Goal: Book appointment/travel/reservation

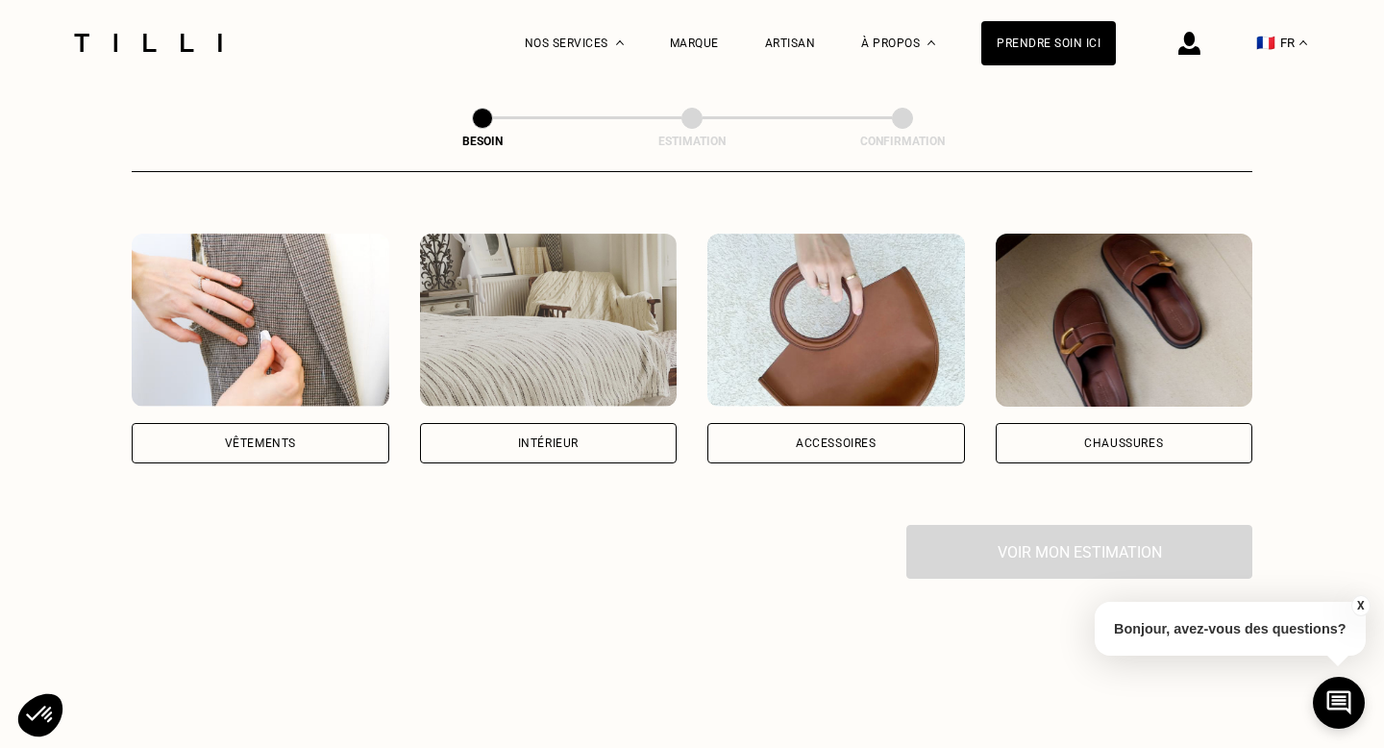
scroll to position [341, 0]
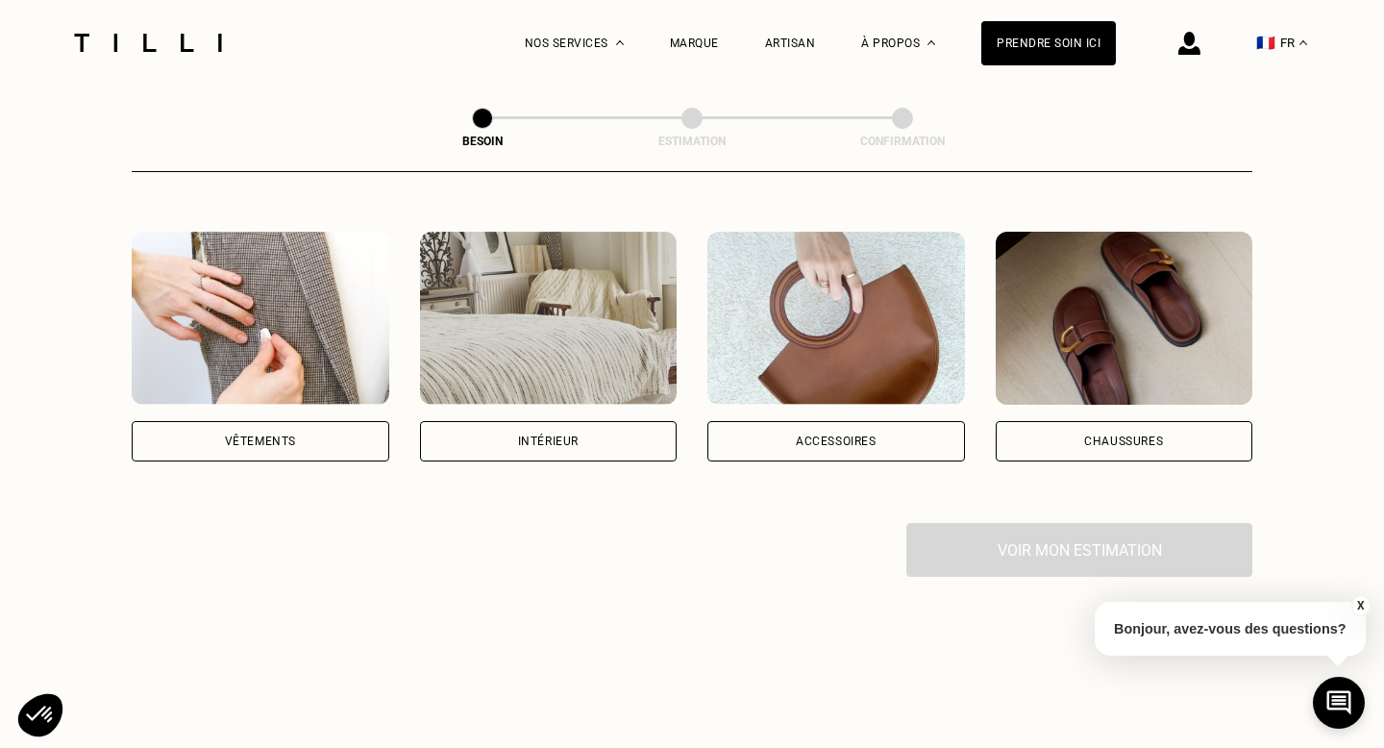
click at [364, 421] on div "Vêtements" at bounding box center [261, 441] width 258 height 40
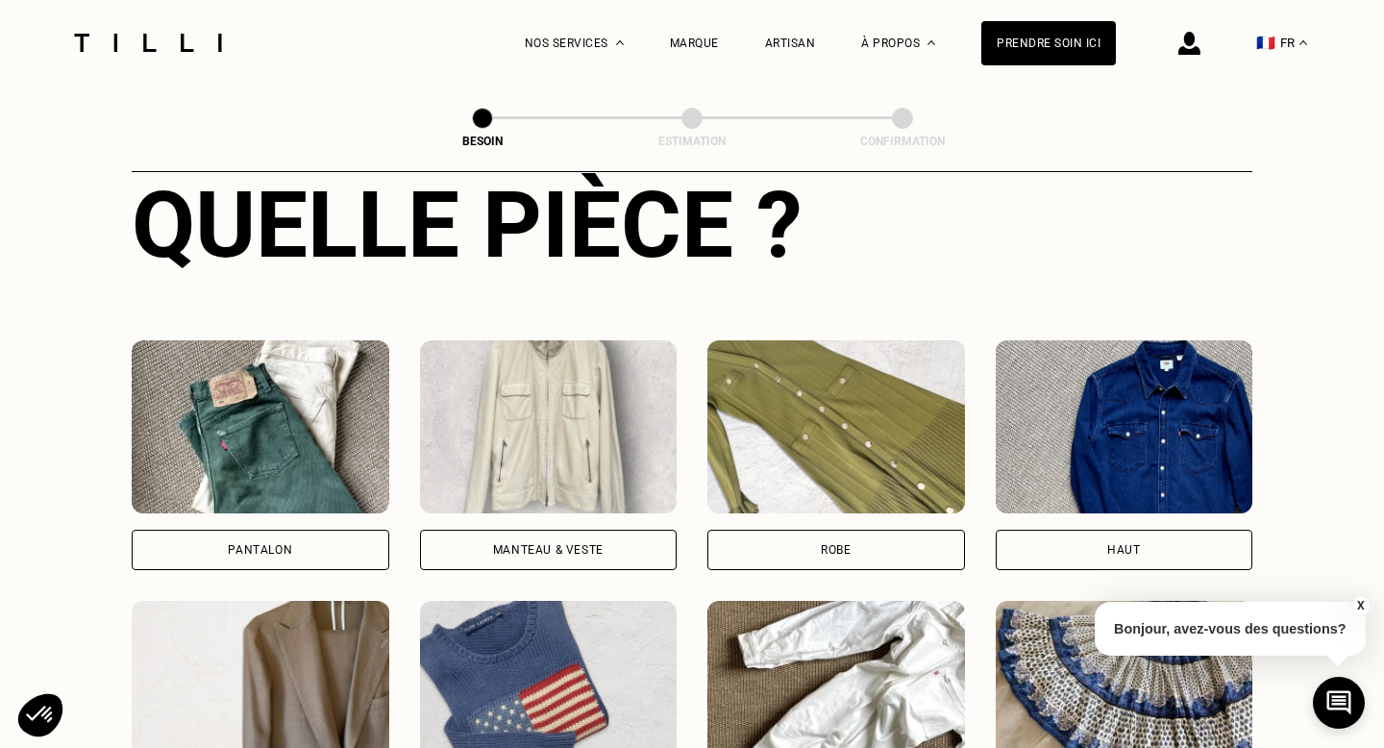
scroll to position [772, 0]
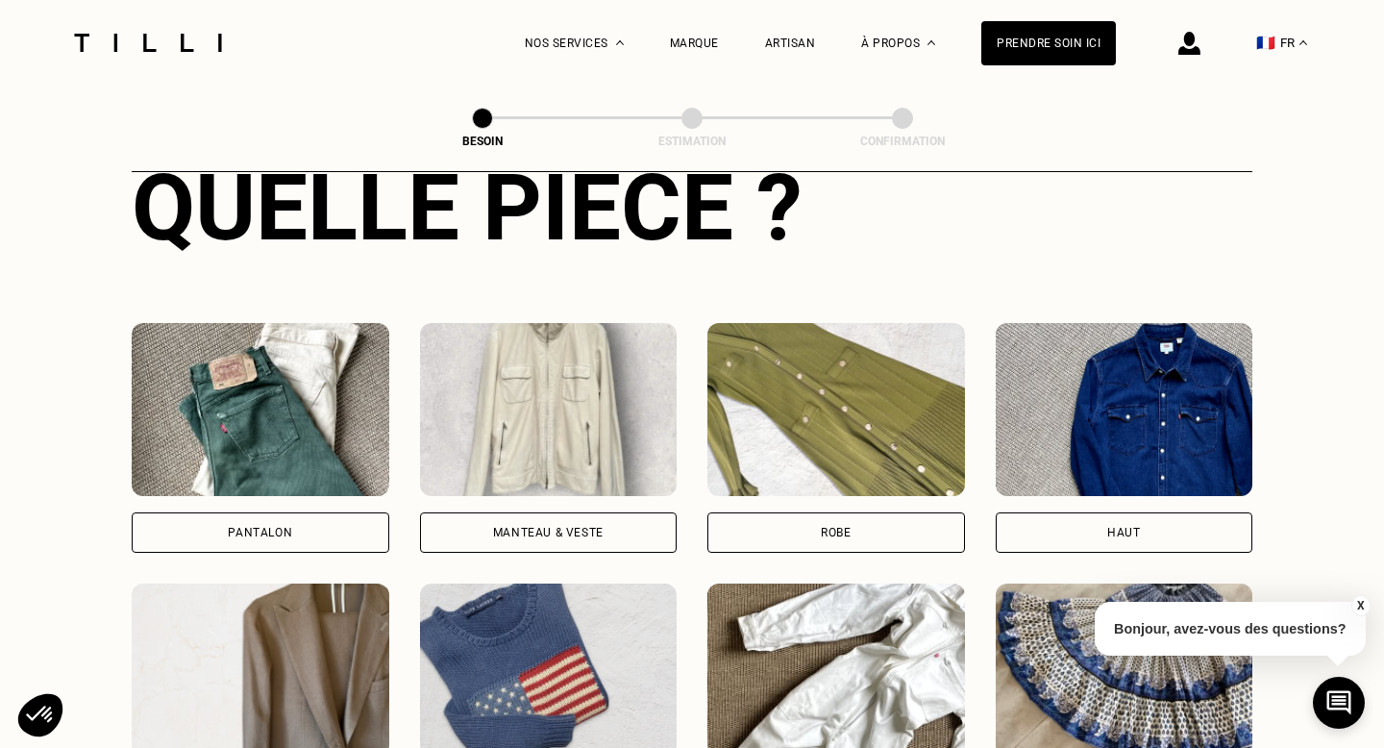
click at [355, 512] on div "Pantalon" at bounding box center [261, 532] width 258 height 40
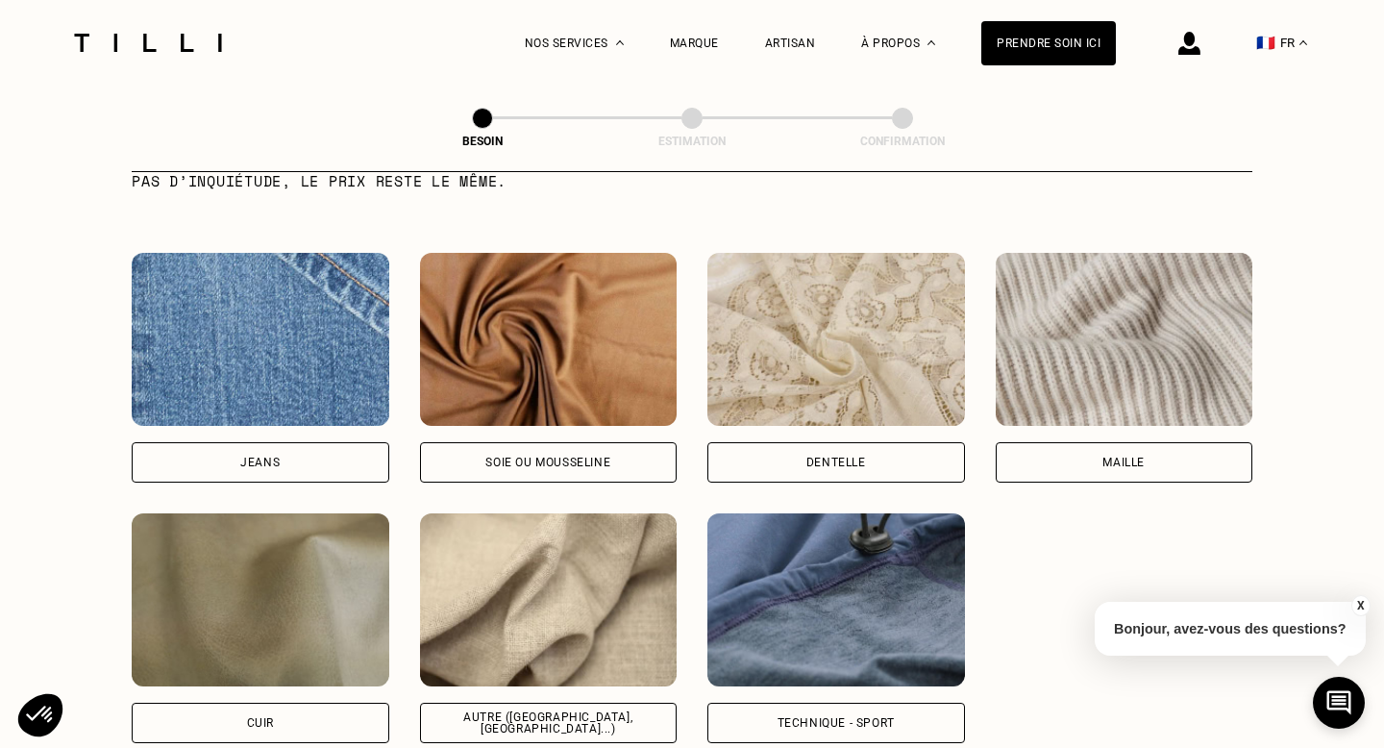
click at [336, 454] on div "Jeans" at bounding box center [261, 462] width 258 height 40
select select "FR"
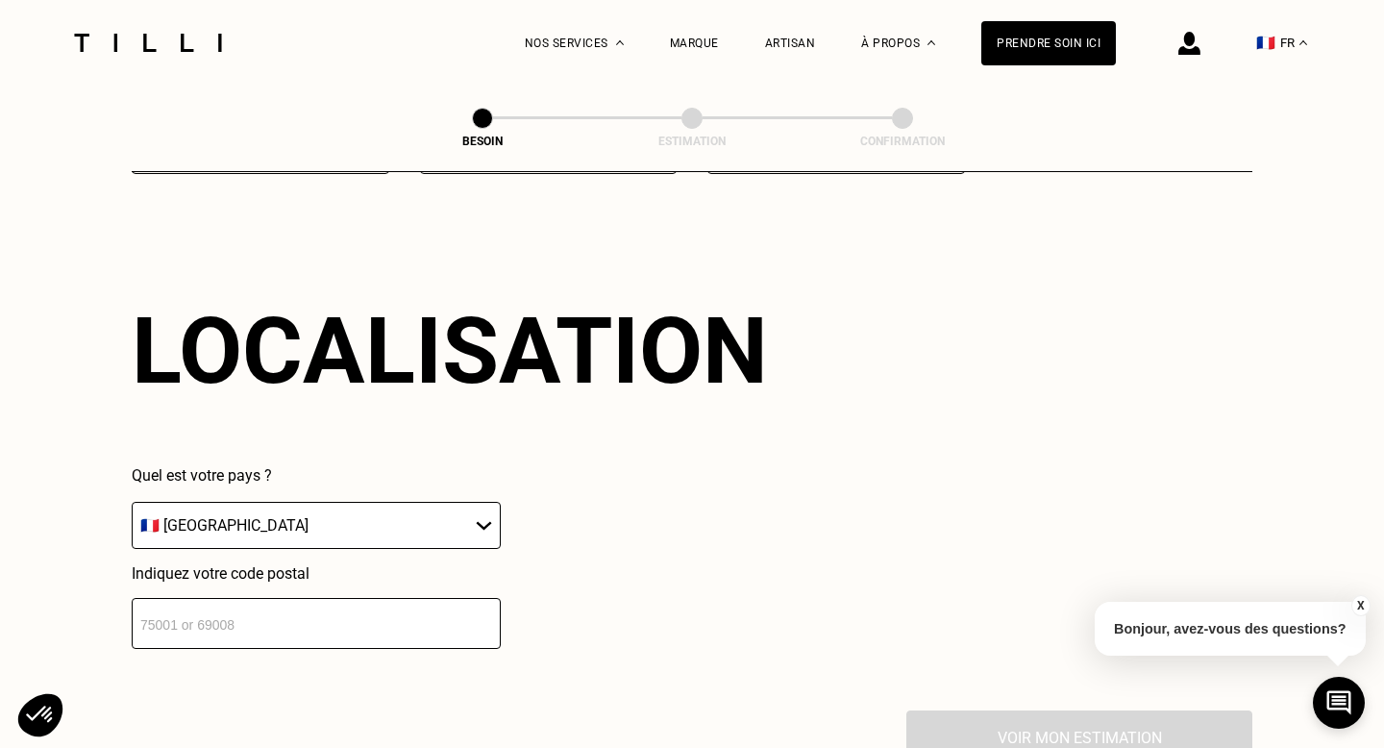
scroll to position [2636, 0]
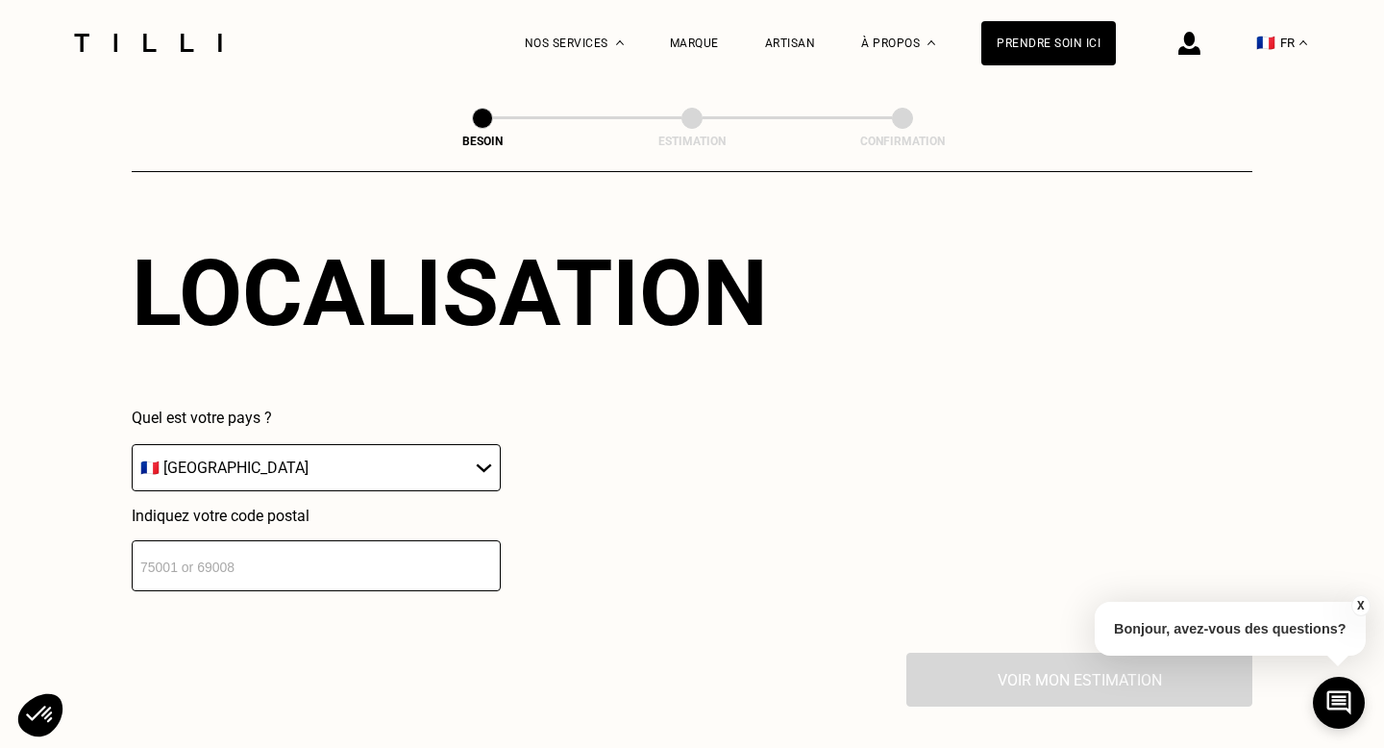
click at [328, 547] on input "number" at bounding box center [316, 565] width 369 height 51
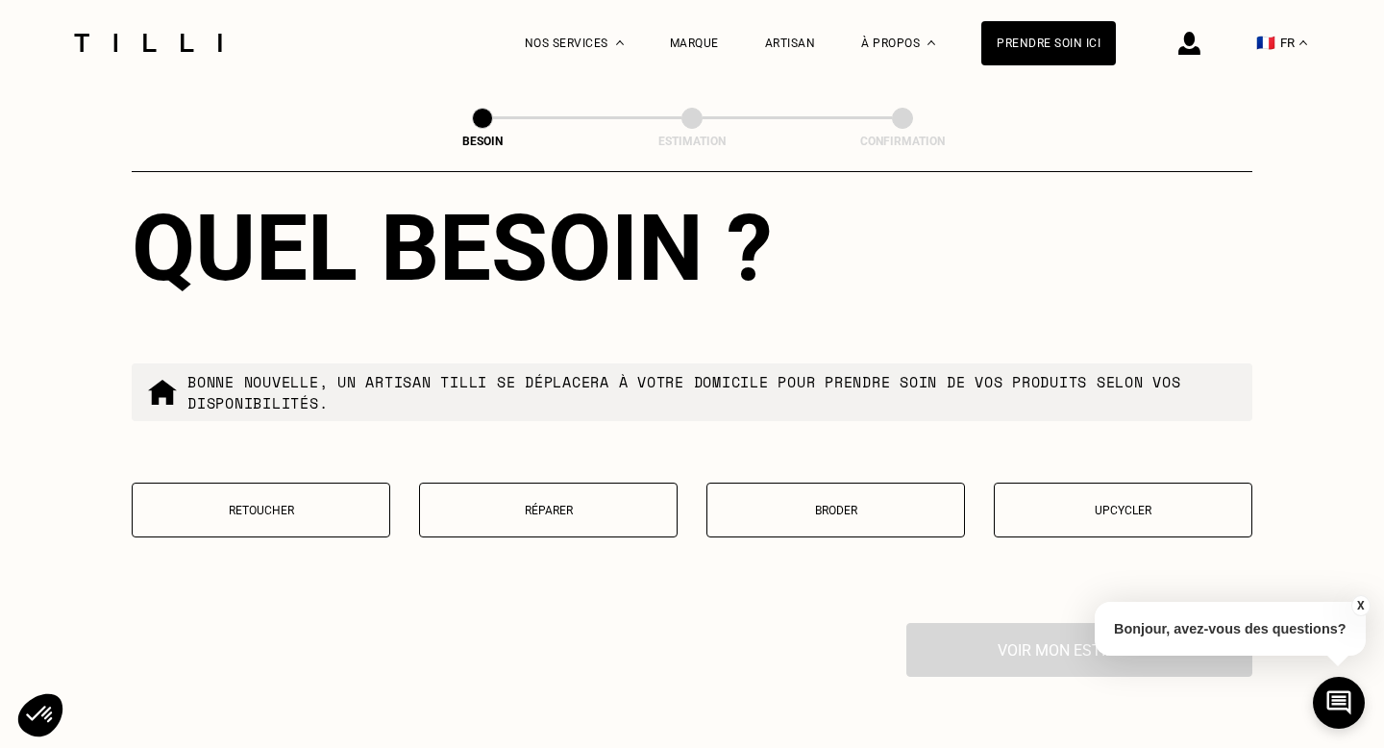
scroll to position [3162, 0]
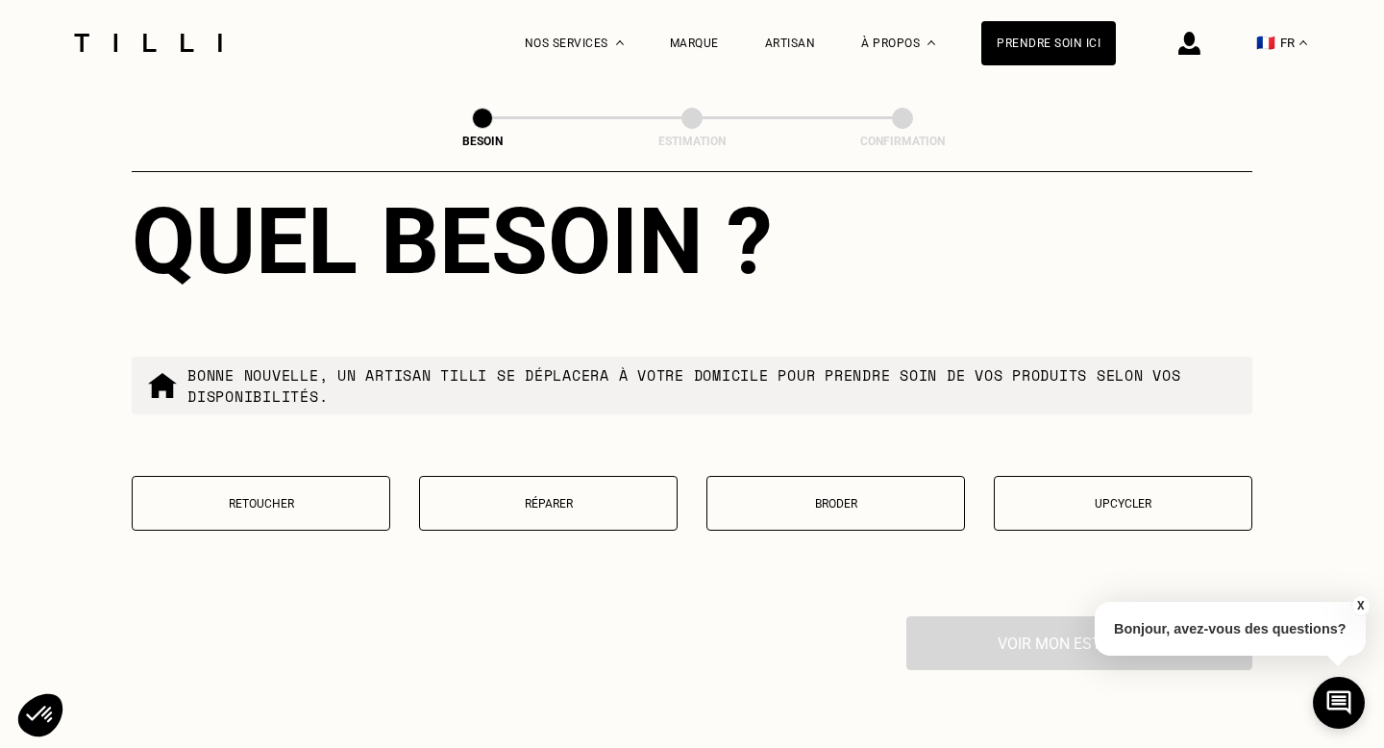
type input "92300"
click at [344, 497] on button "Retoucher" at bounding box center [261, 503] width 258 height 55
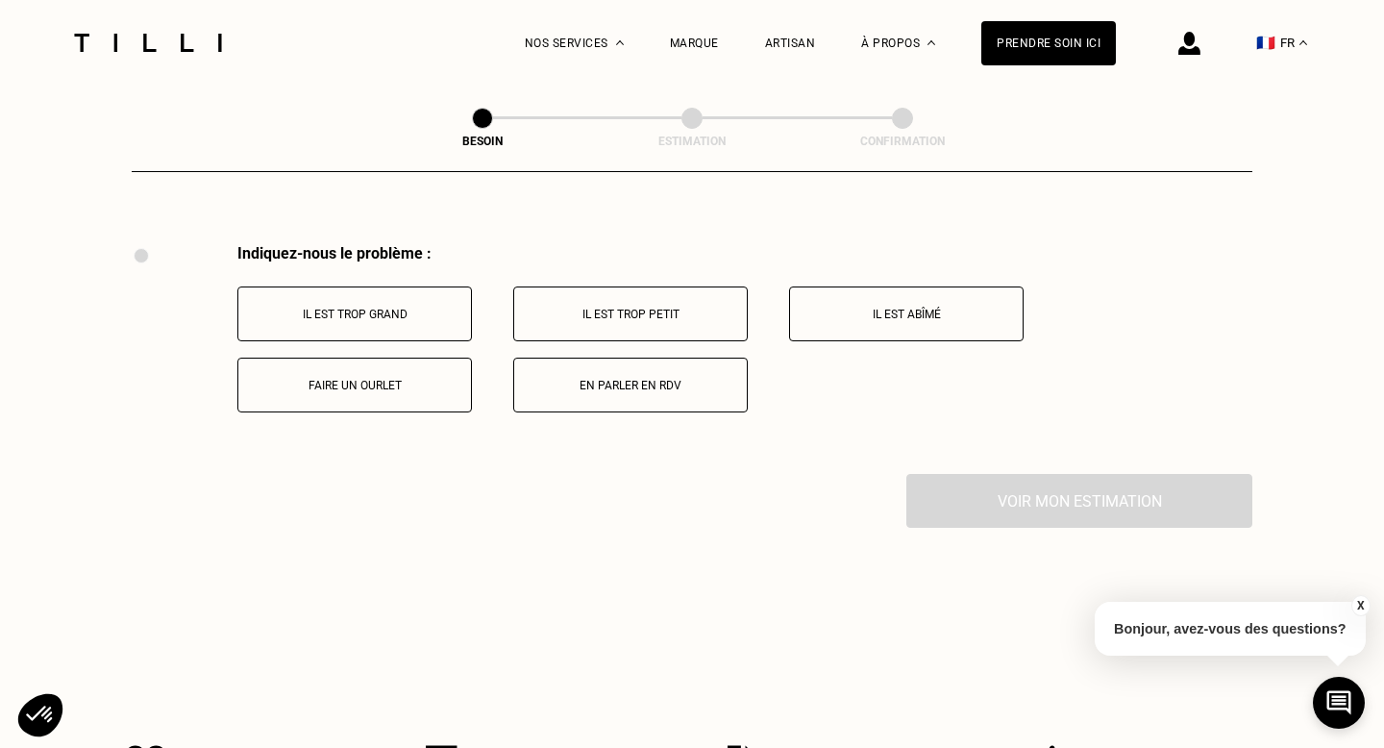
scroll to position [3525, 0]
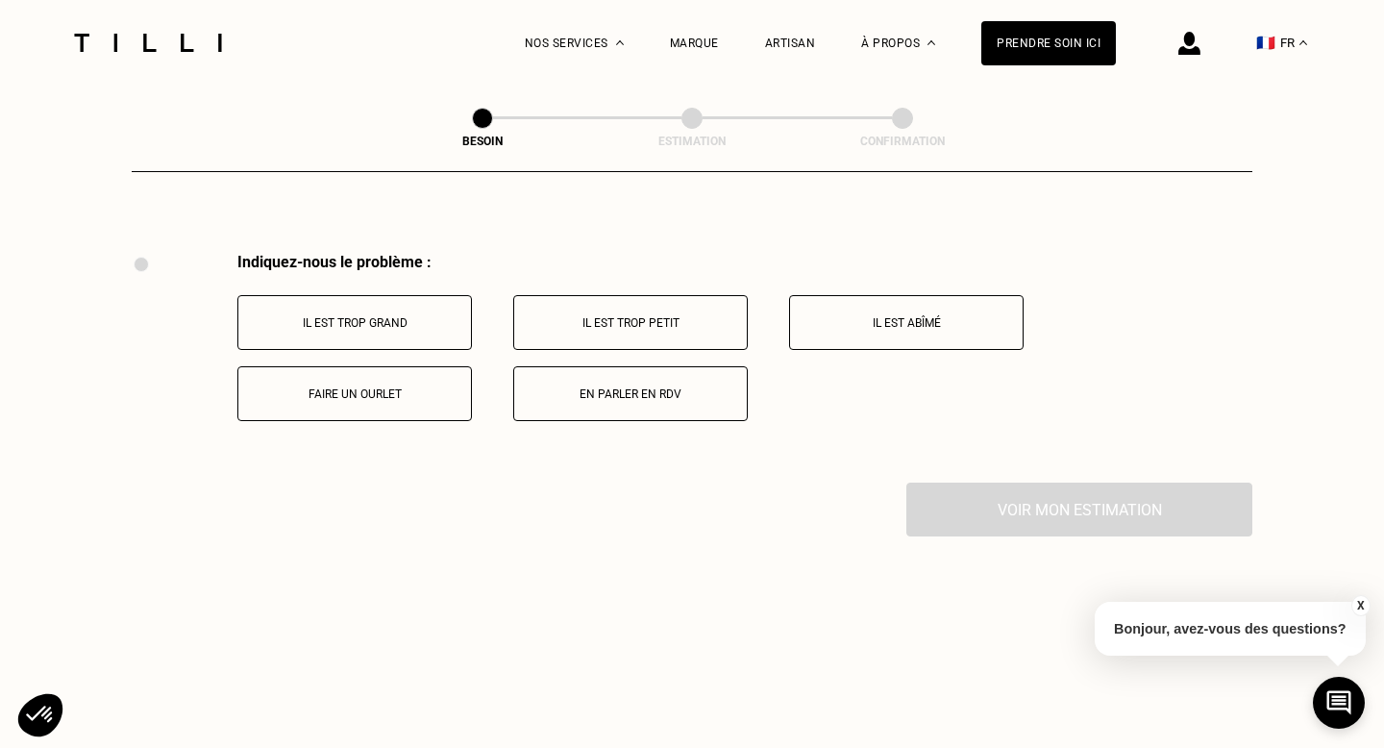
click at [415, 395] on button "Faire un ourlet" at bounding box center [354, 393] width 234 height 55
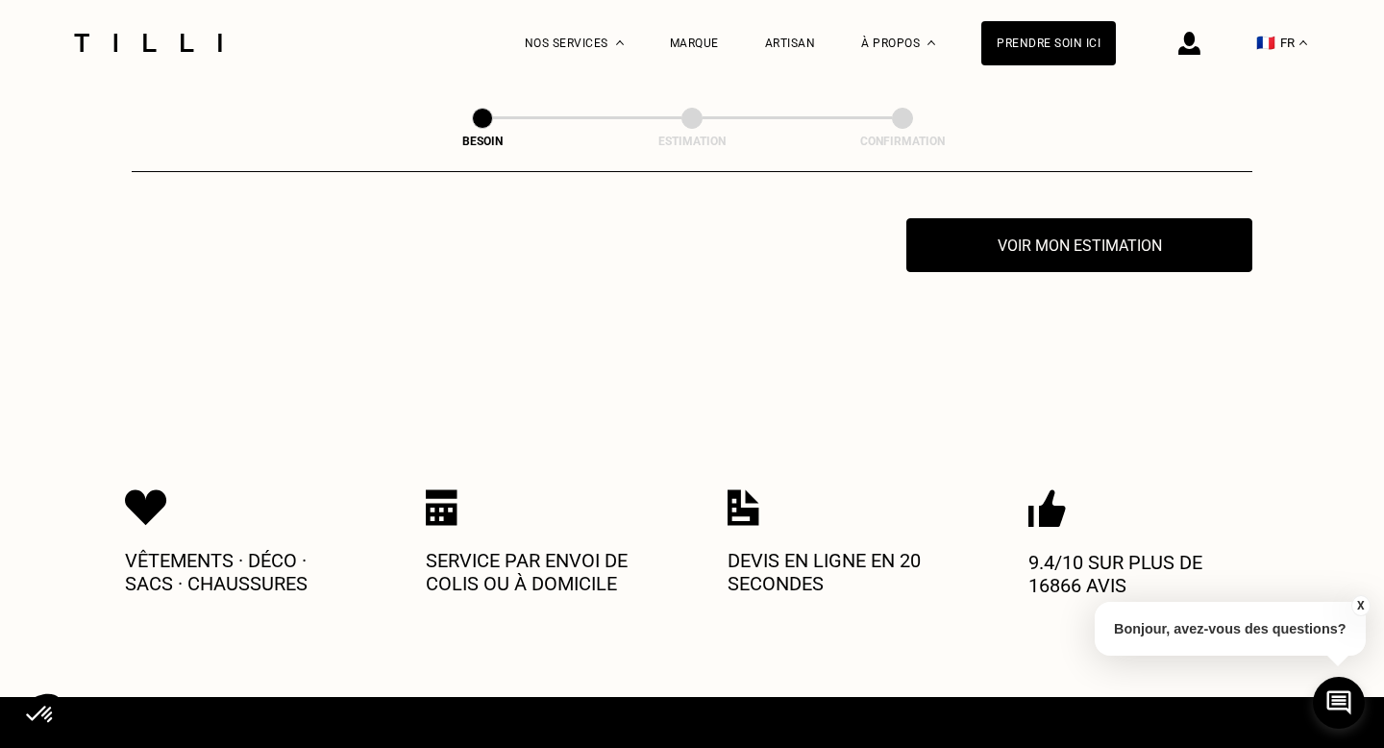
scroll to position [3794, 0]
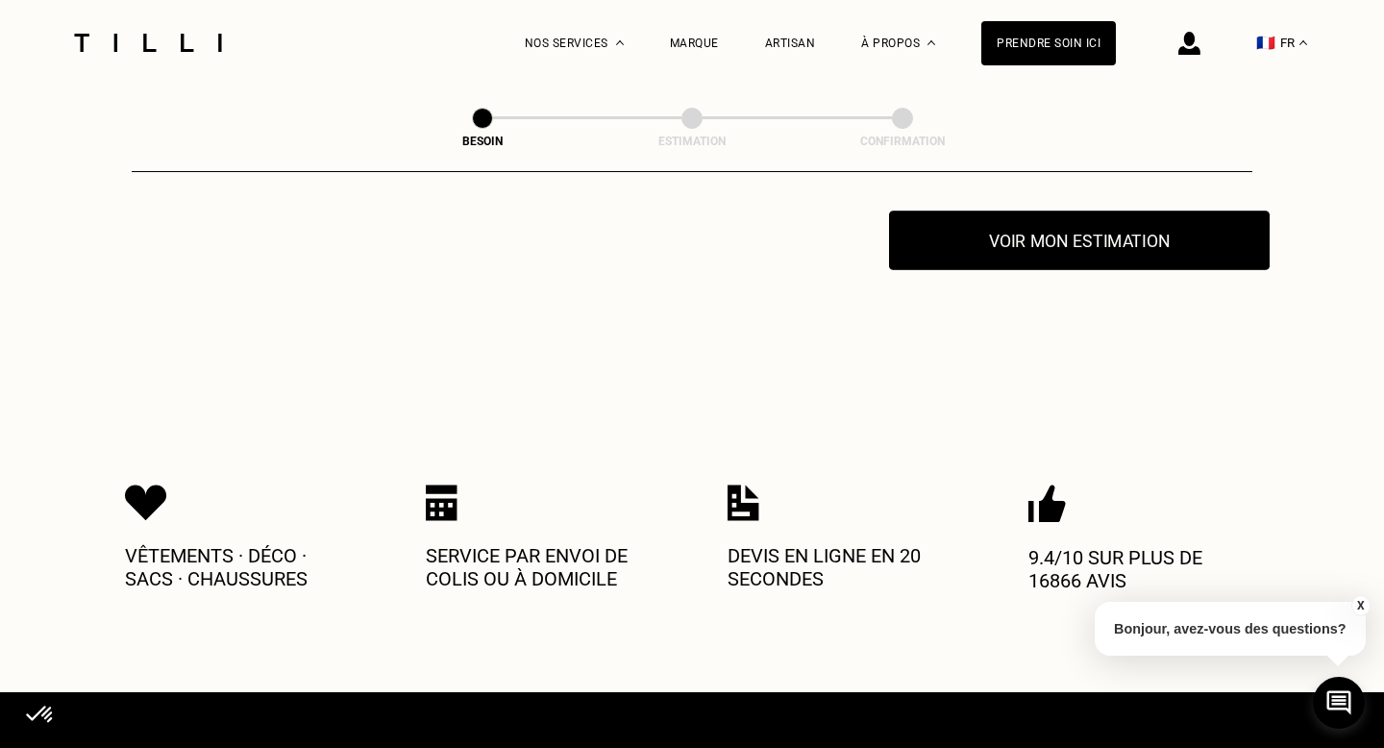
click at [958, 229] on button "Voir mon estimation" at bounding box center [1079, 240] width 381 height 60
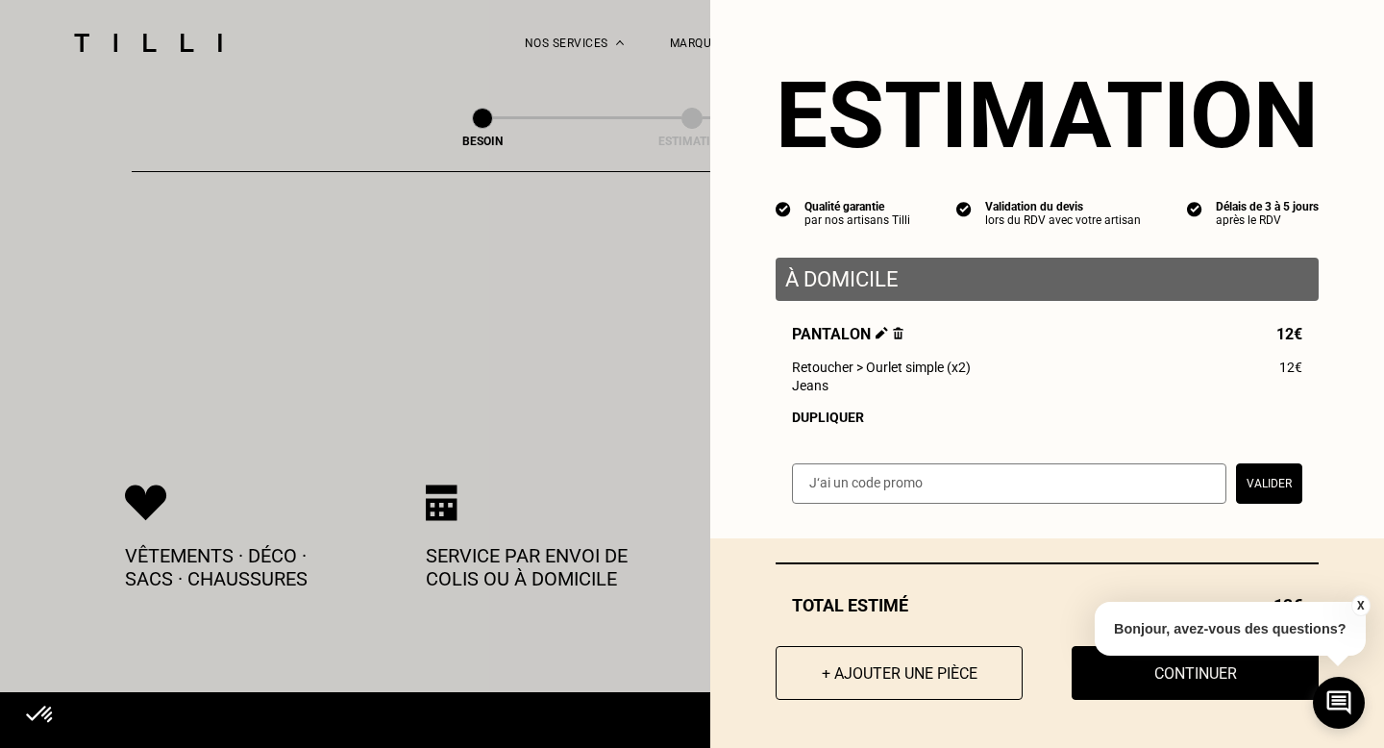
click at [927, 485] on input "text" at bounding box center [1009, 483] width 434 height 40
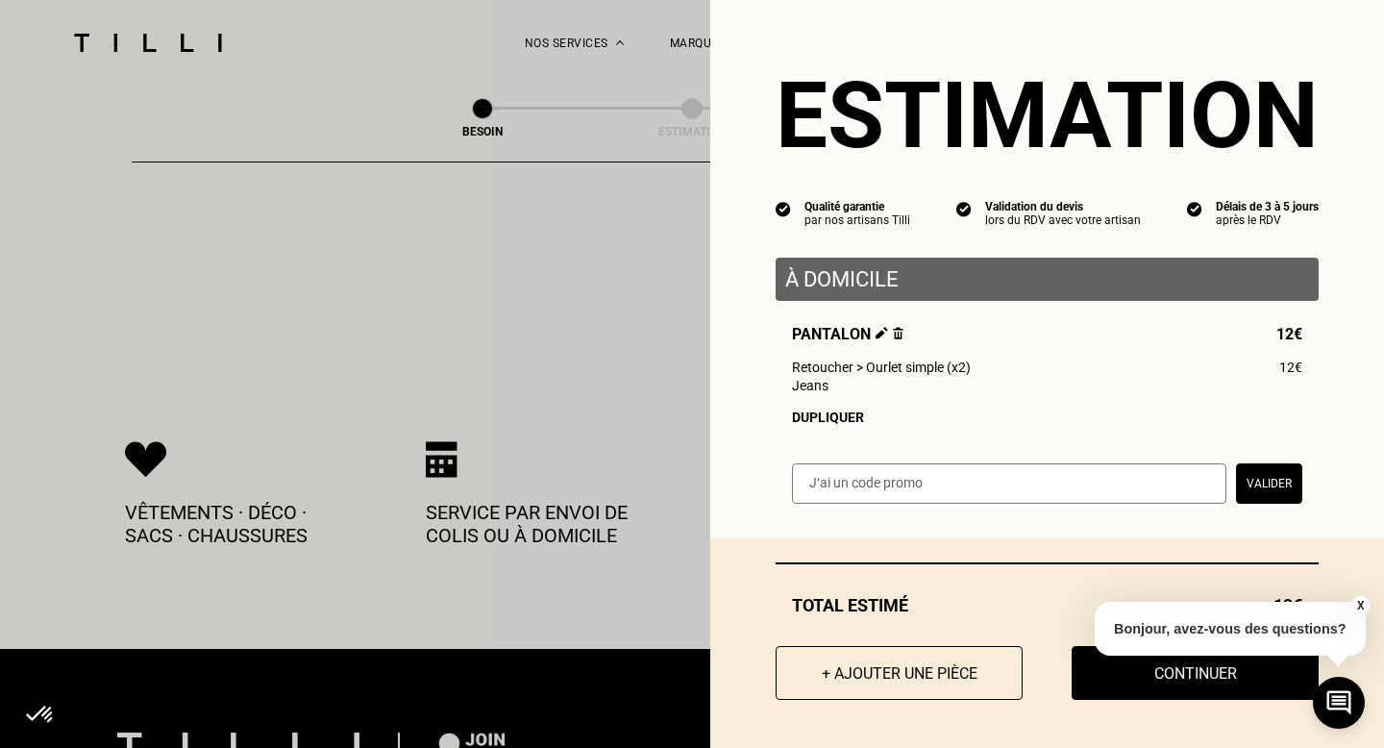
scroll to position [3843, 0]
